Goal: Book appointment/travel/reservation

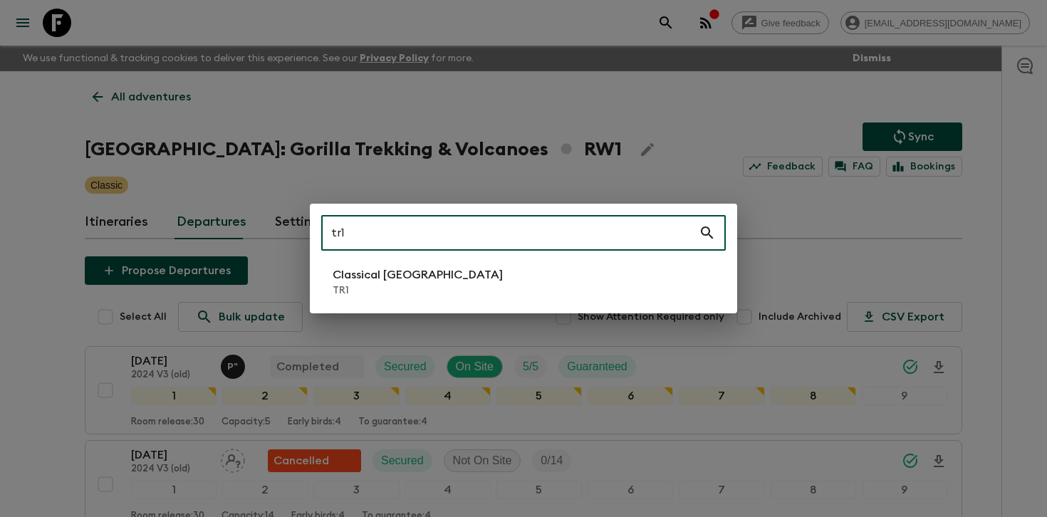
type input "tr1"
click at [441, 293] on li "Classical Türkiye TR1" at bounding box center [523, 282] width 405 height 40
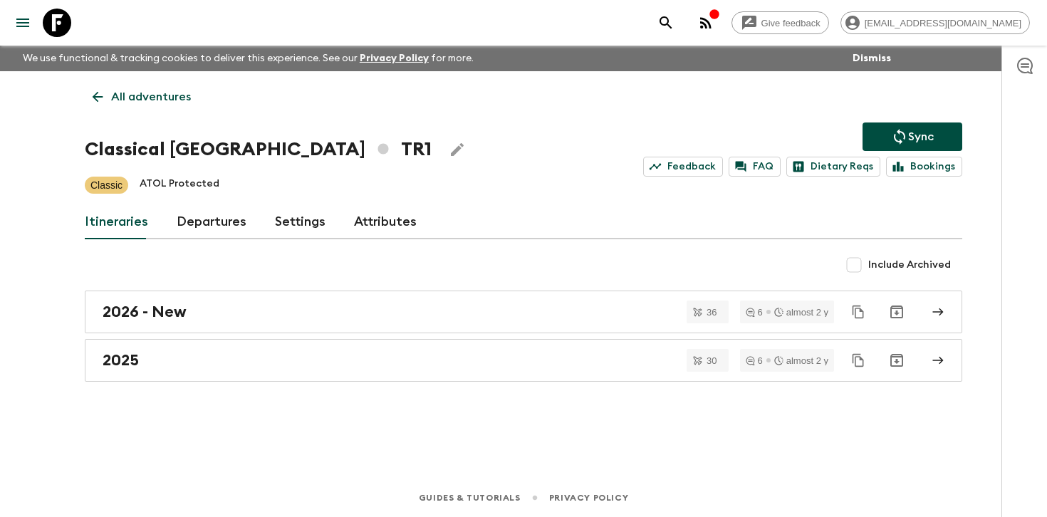
click at [224, 218] on link "Departures" at bounding box center [212, 222] width 70 height 34
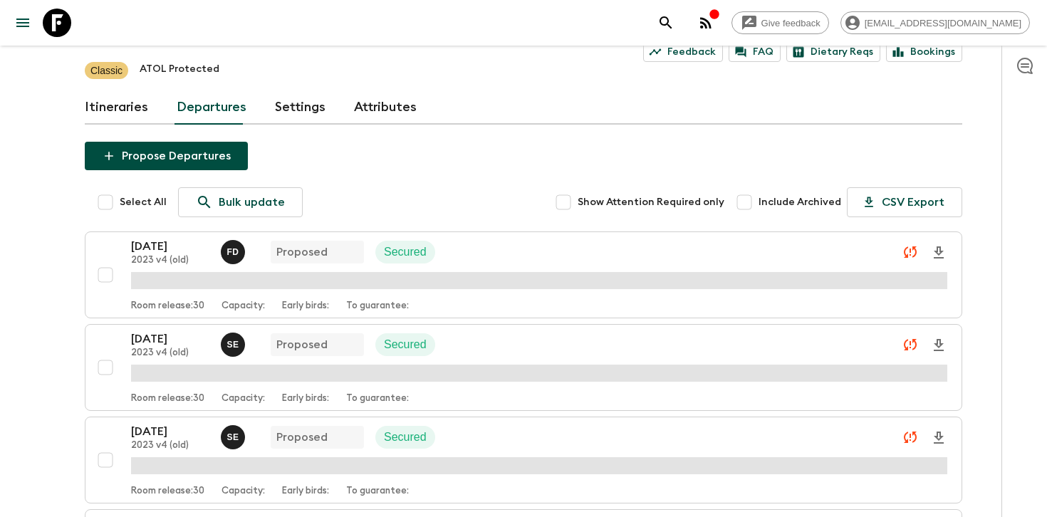
scroll to position [120, 0]
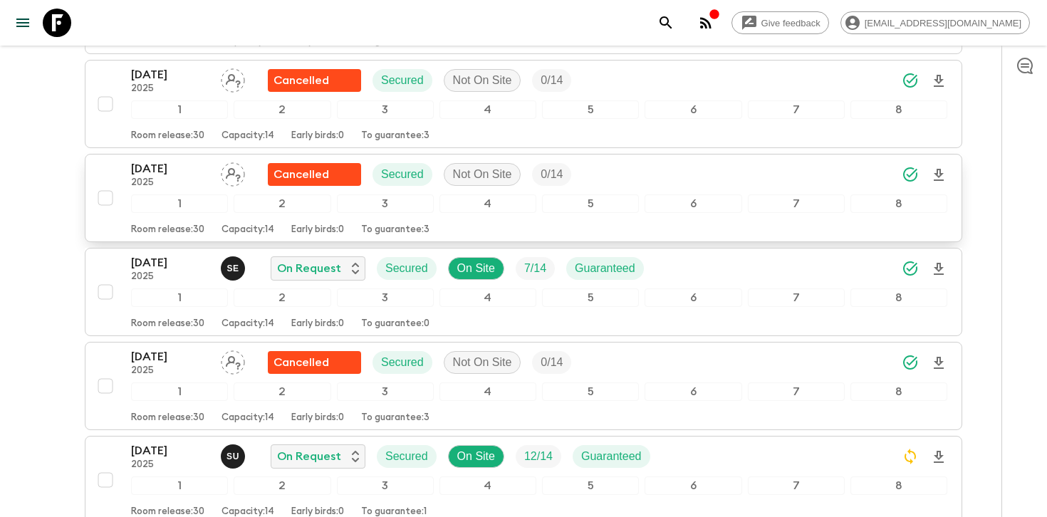
scroll to position [3151, 0]
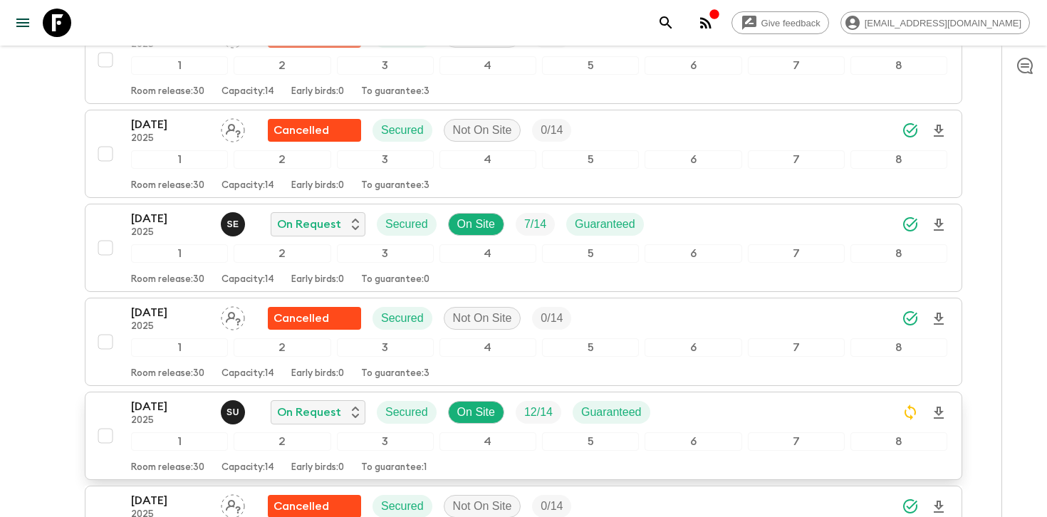
click at [685, 398] on div "[DATE] 2025 S U On Request Secured On Site 12 / 14 Guaranteed" at bounding box center [539, 412] width 816 height 28
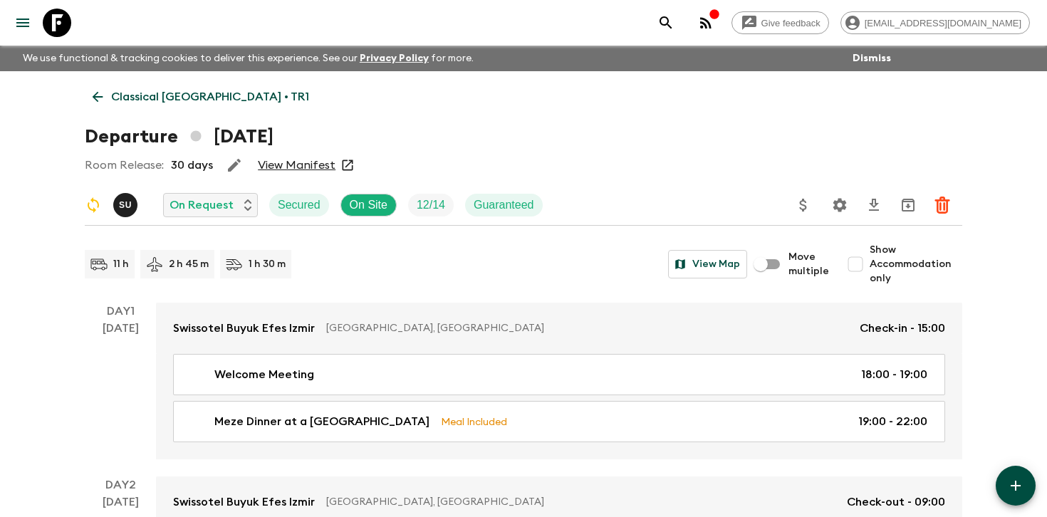
click at [876, 271] on span "Show Accommodation only" at bounding box center [916, 264] width 93 height 43
click at [870, 271] on input "Show Accommodation only" at bounding box center [855, 264] width 28 height 28
checkbox input "true"
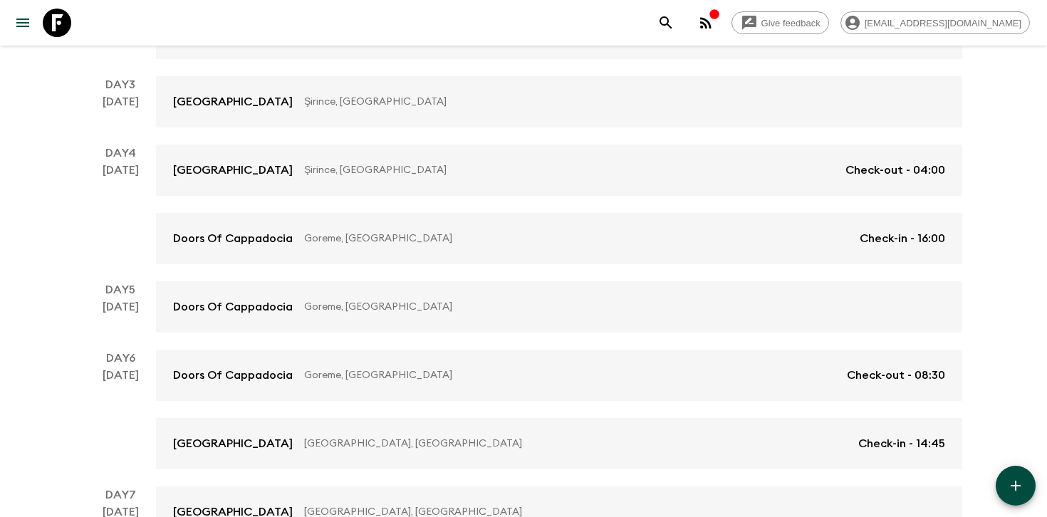
scroll to position [420, 0]
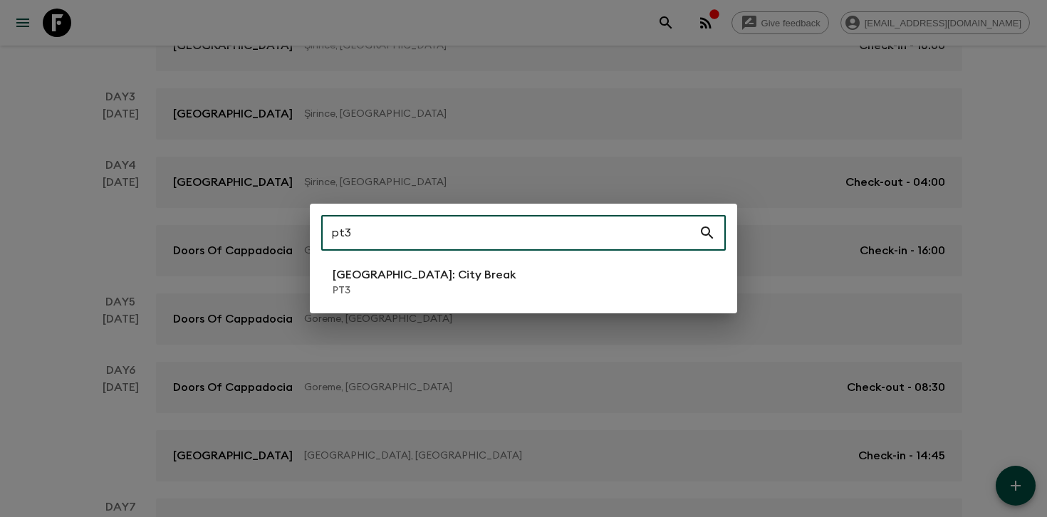
type input "pt3"
click at [519, 278] on li "[GEOGRAPHIC_DATA]: City Break PT3" at bounding box center [523, 282] width 405 height 40
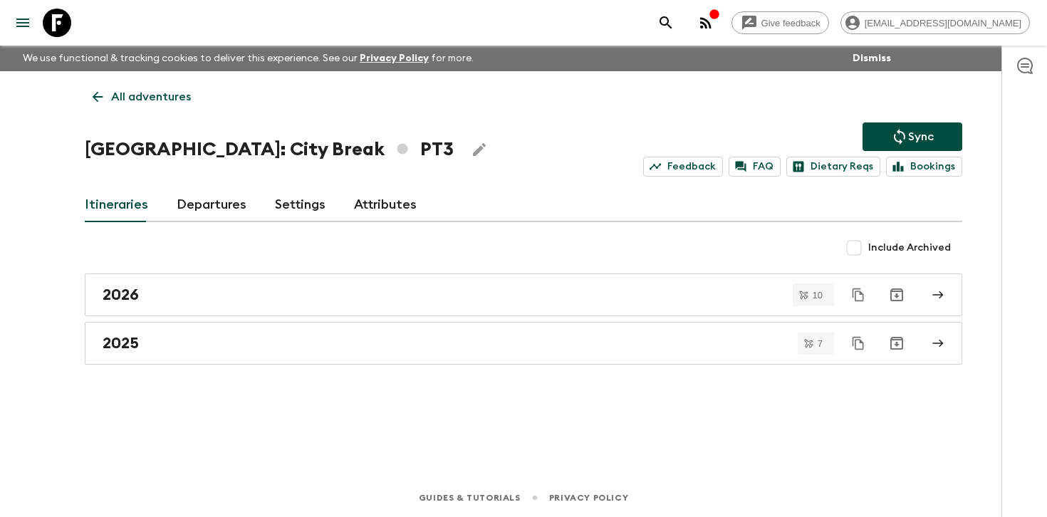
click at [227, 211] on link "Departures" at bounding box center [212, 205] width 70 height 34
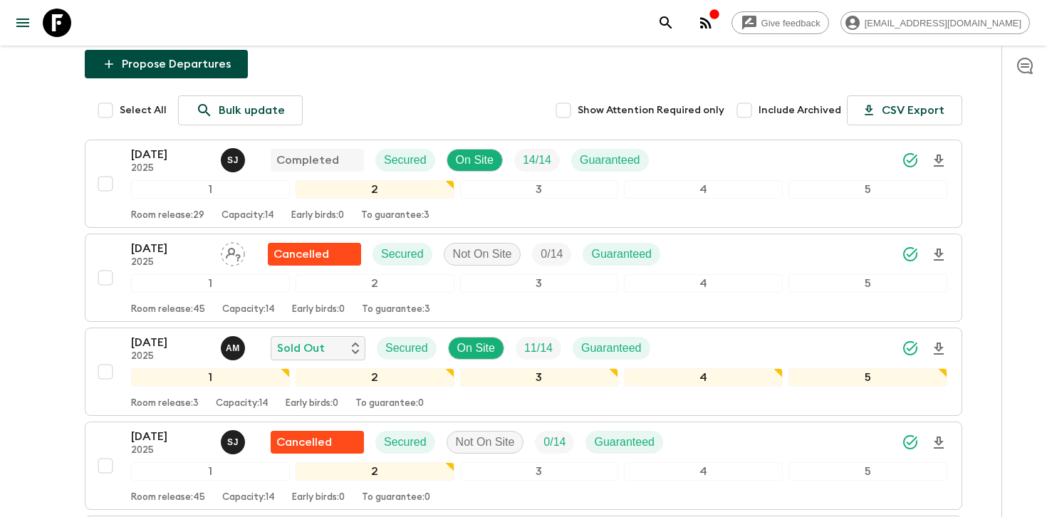
scroll to position [188, 0]
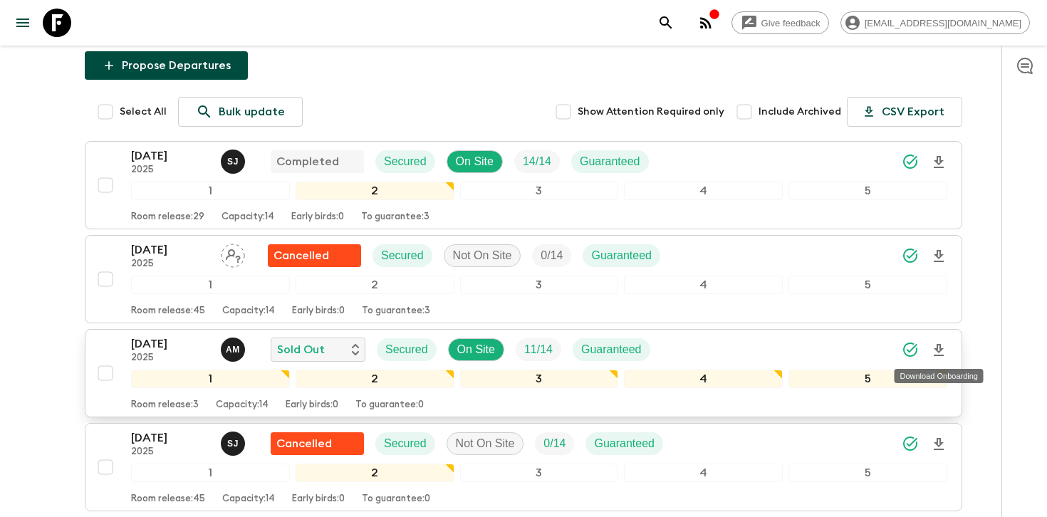
click at [936, 352] on icon "Download Onboarding" at bounding box center [938, 350] width 17 height 17
click at [939, 347] on icon "Download Onboarding" at bounding box center [938, 350] width 17 height 17
